Goal: Transaction & Acquisition: Purchase product/service

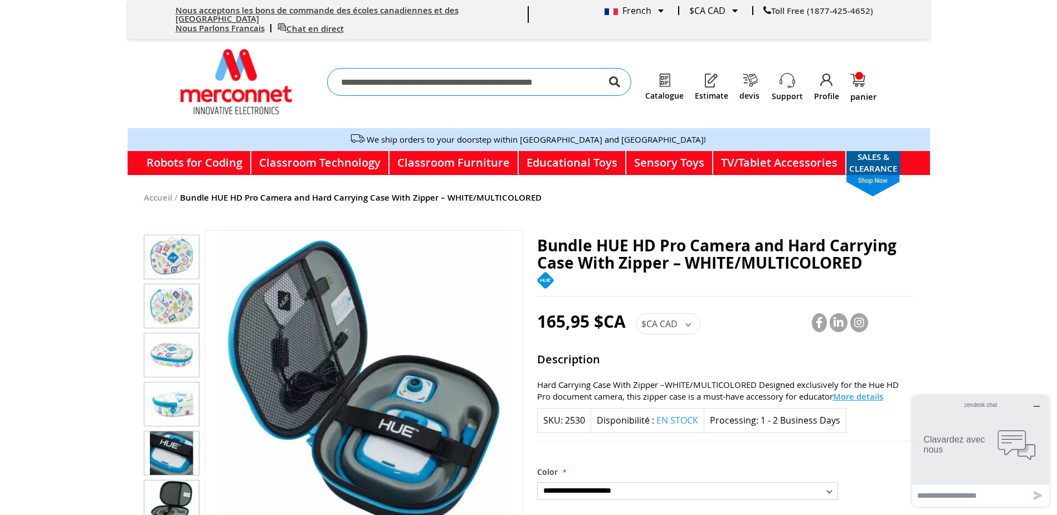
click at [659, 6] on div "Nous acceptons les bons de commande des écoles canadiennes et des Etats-Unis No…" at bounding box center [528, 19] width 718 height 39
click at [661, 10] on div "French" at bounding box center [633, 10] width 59 height 9
click at [658, 6] on div "Nous acceptons les bons de commande des écoles canadiennes et des Etats-Unis No…" at bounding box center [528, 19] width 718 height 39
click at [641, 8] on span "French" at bounding box center [627, 10] width 47 height 12
click at [607, 10] on div "Langue French English" at bounding box center [636, 10] width 85 height 9
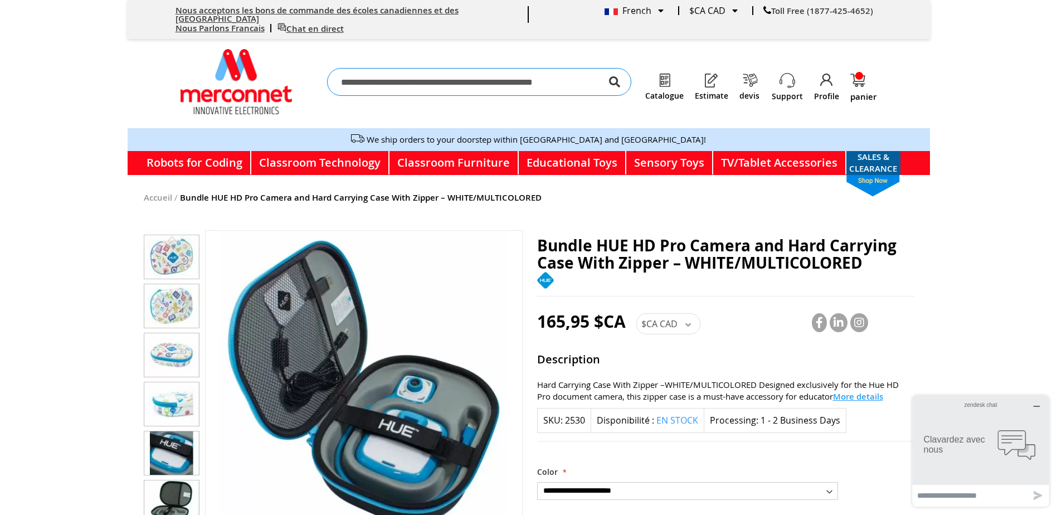
click at [617, 8] on img at bounding box center [610, 11] width 13 height 7
click at [662, 7] on div "French" at bounding box center [633, 10] width 59 height 9
click at [642, 9] on span "French" at bounding box center [627, 10] width 47 height 12
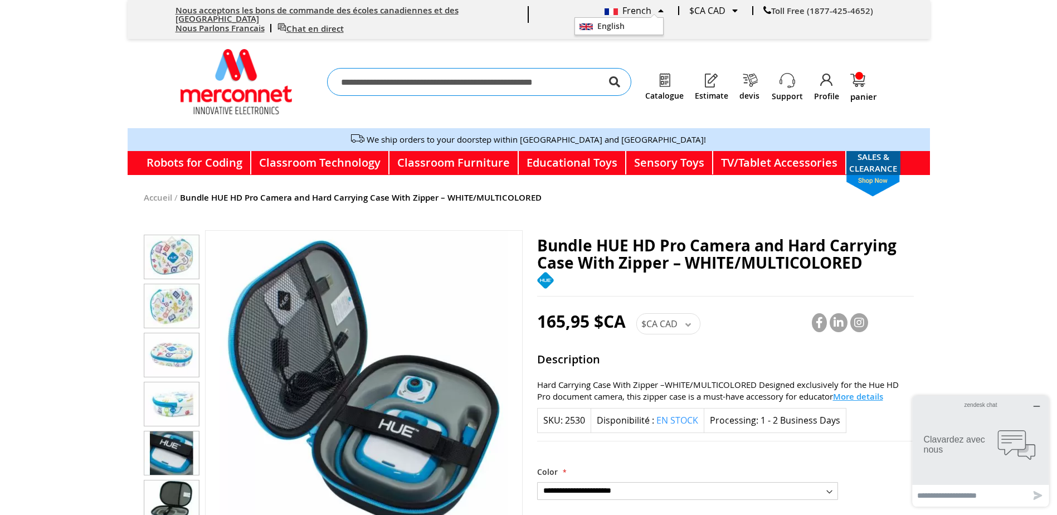
click at [1014, 36] on body "Nous acceptons les bons de commande des écoles canadiennes et des Etats-Unis No…" at bounding box center [528, 257] width 1057 height 515
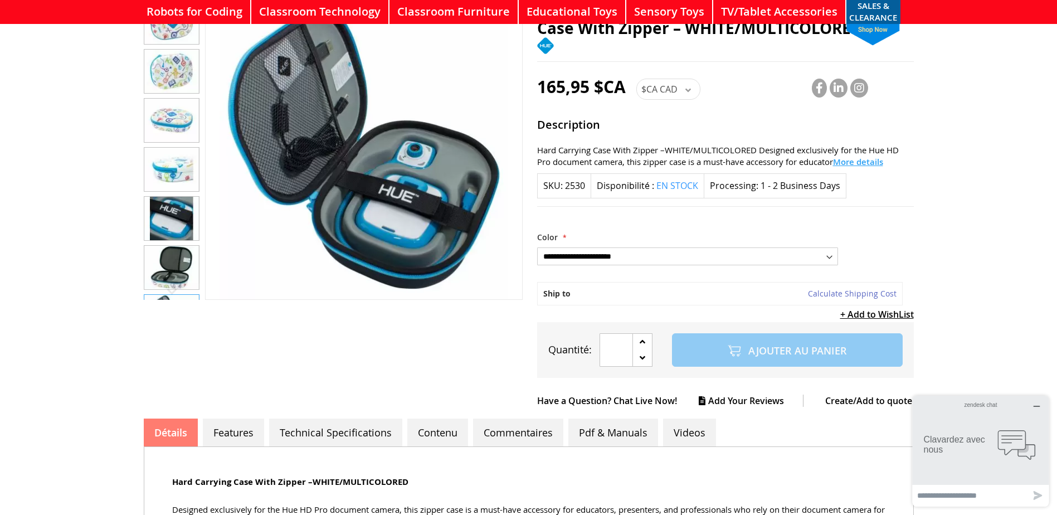
scroll to position [223, 0]
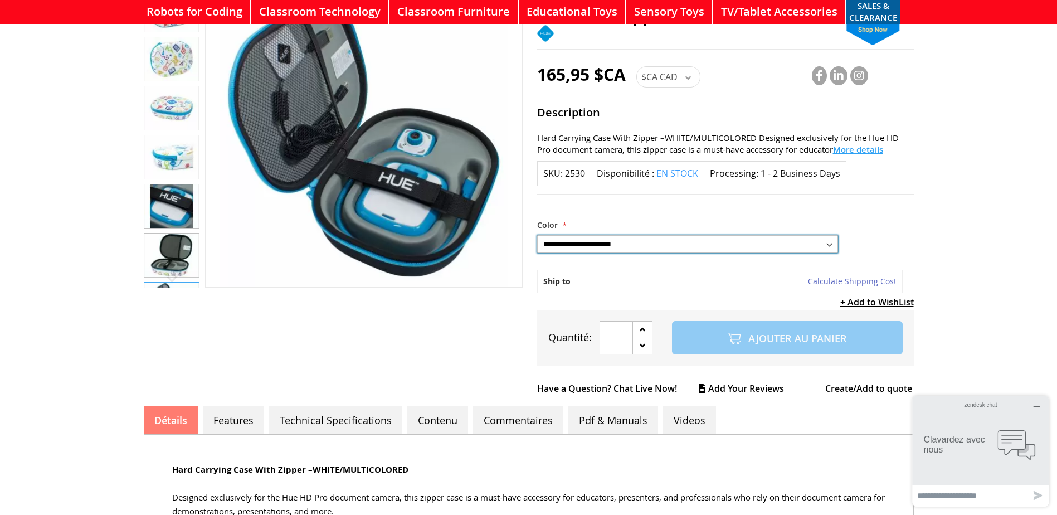
click at [825, 237] on select "**********" at bounding box center [687, 244] width 301 height 18
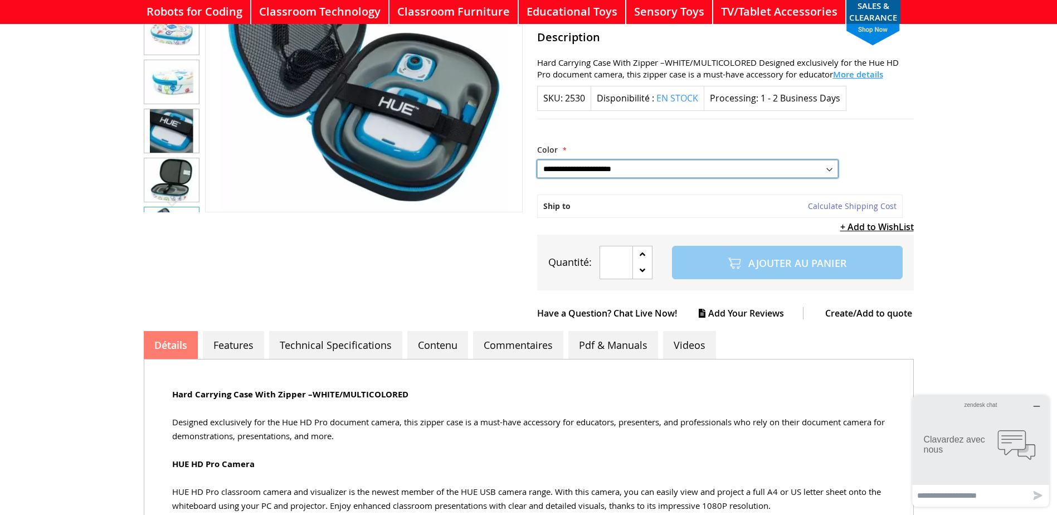
scroll to position [278, 0]
